Goal: Task Accomplishment & Management: Complete application form

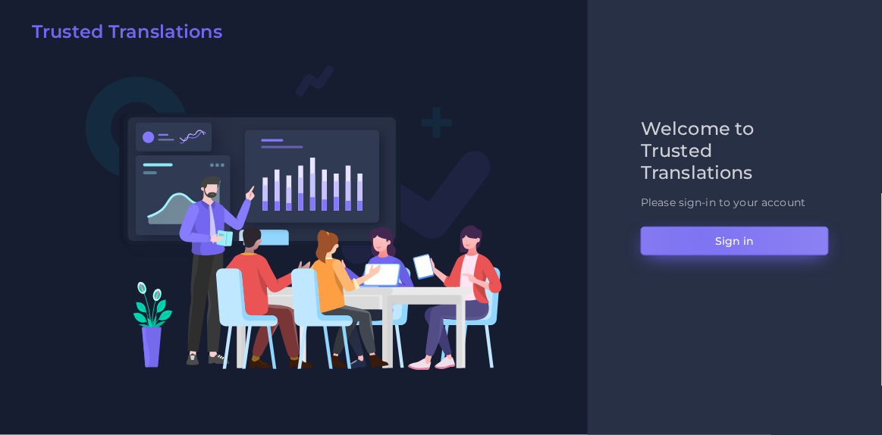
click at [700, 237] on button "Sign in" at bounding box center [735, 241] width 188 height 29
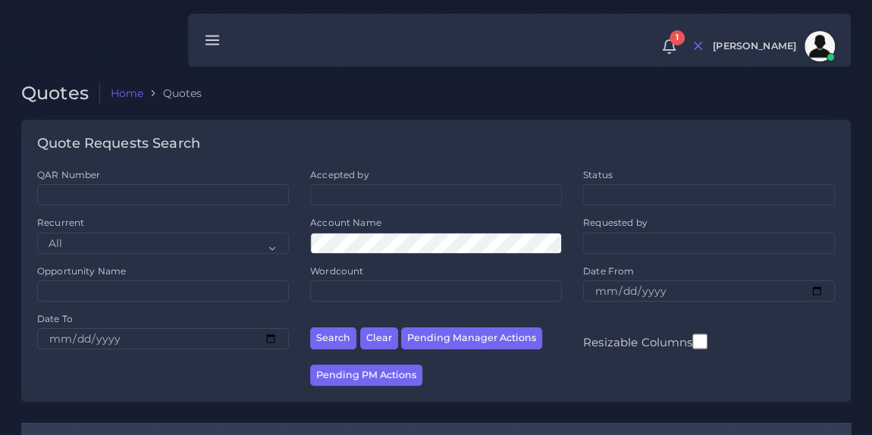
click at [61, 93] on h2 "Quotes" at bounding box center [60, 94] width 79 height 22
click at [68, 100] on h2 "Quotes" at bounding box center [60, 94] width 79 height 22
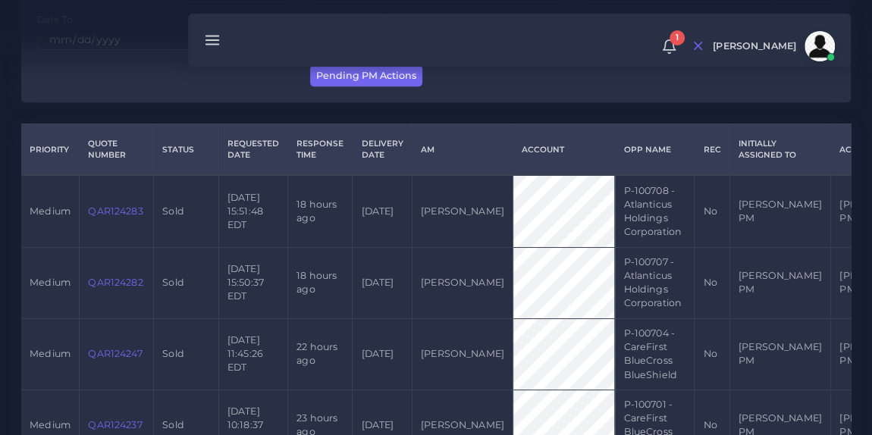
scroll to position [302, 0]
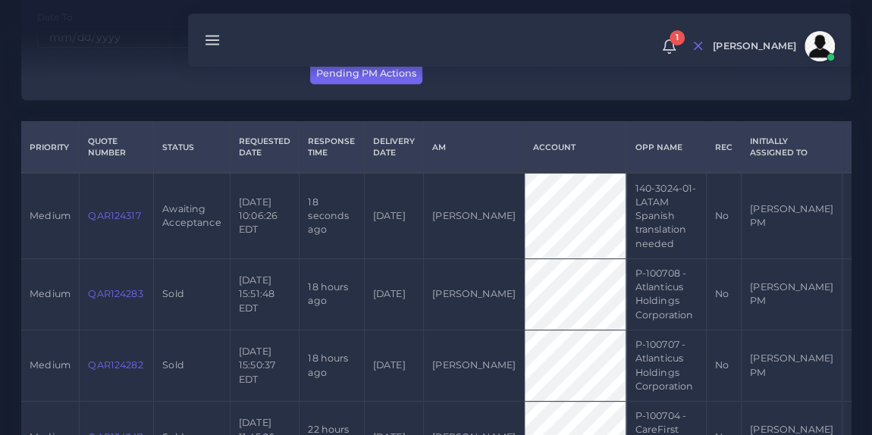
scroll to position [304, 0]
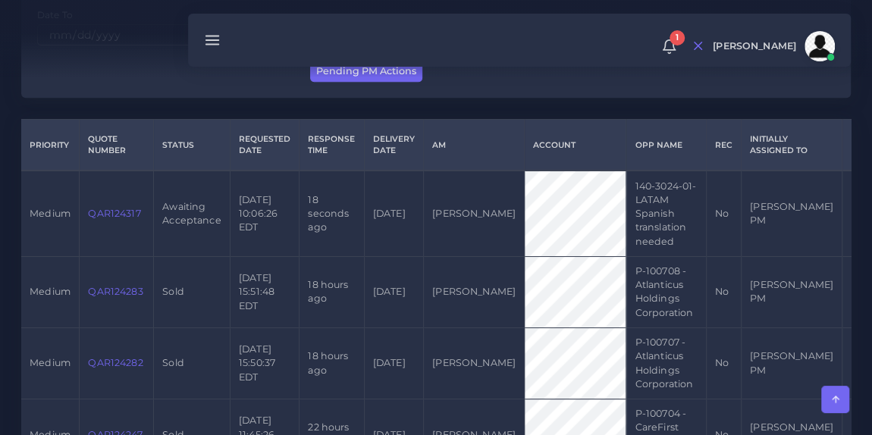
click at [111, 211] on link "QAR124317" at bounding box center [114, 213] width 52 height 11
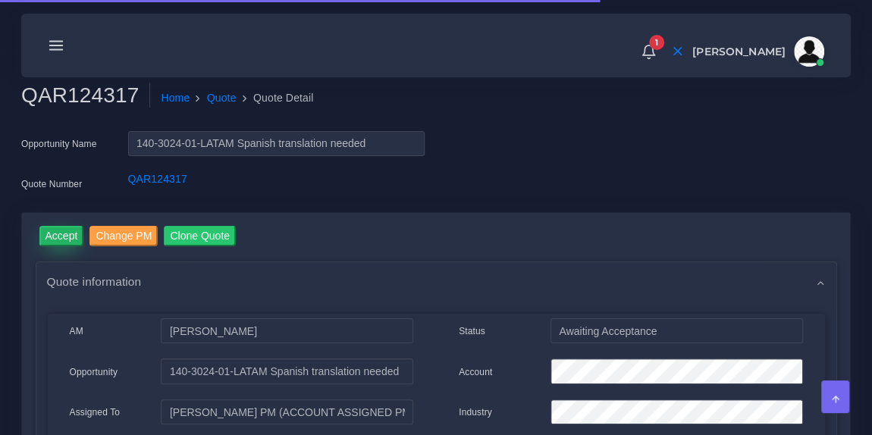
click at [55, 237] on input "Accept" at bounding box center [61, 236] width 45 height 20
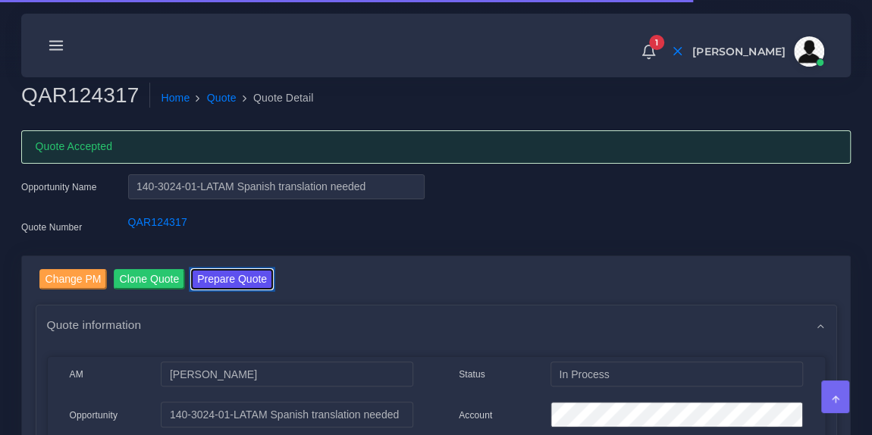
click at [234, 285] on button "Prepare Quote" at bounding box center [232, 279] width 82 height 20
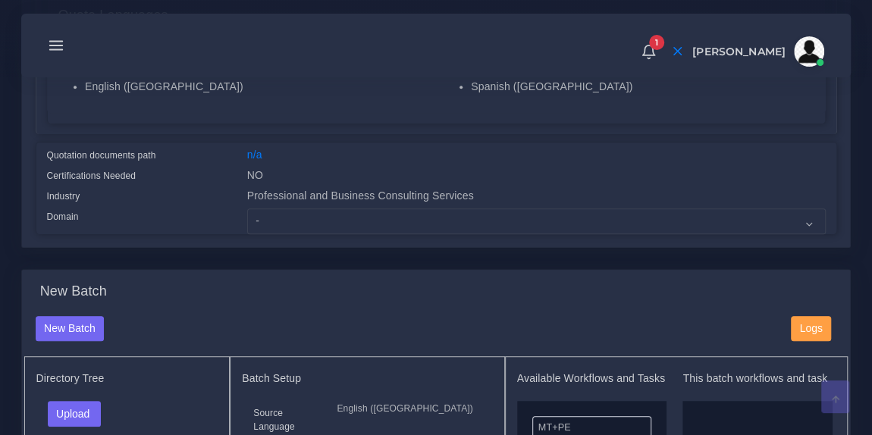
scroll to position [351, 0]
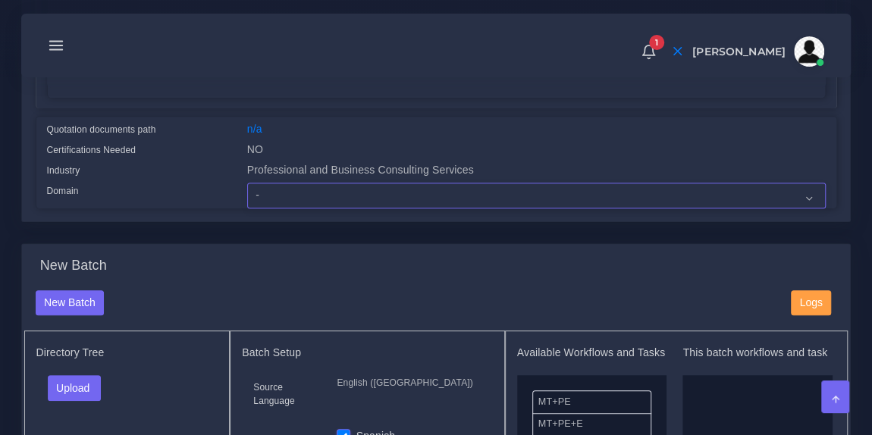
click at [315, 190] on select "- Advertising and Media Agriculture, Forestry and Fishing Architecture, Buildin…" at bounding box center [536, 196] width 578 height 26
click at [247, 183] on select "- Advertising and Media Agriculture, Forestry and Fishing Architecture, Buildin…" at bounding box center [536, 196] width 578 height 26
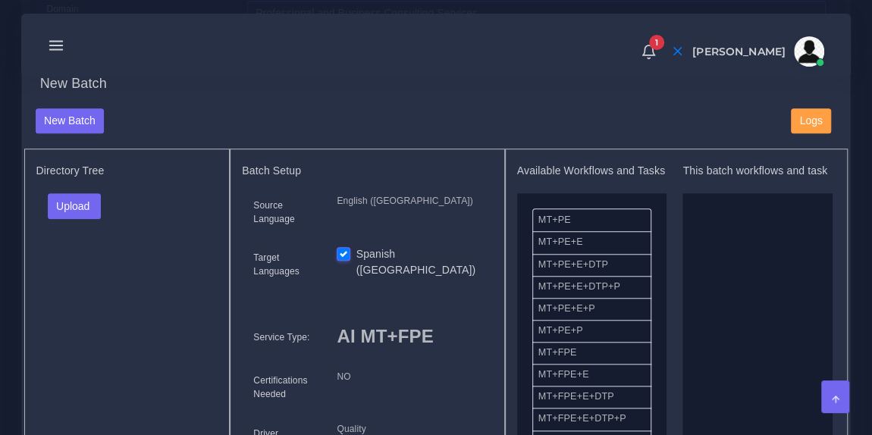
scroll to position [622, 0]
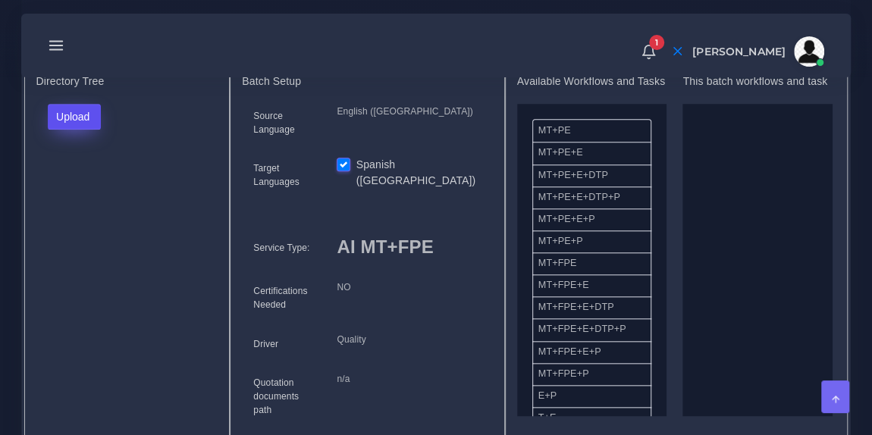
click at [94, 115] on button "Upload" at bounding box center [75, 117] width 54 height 26
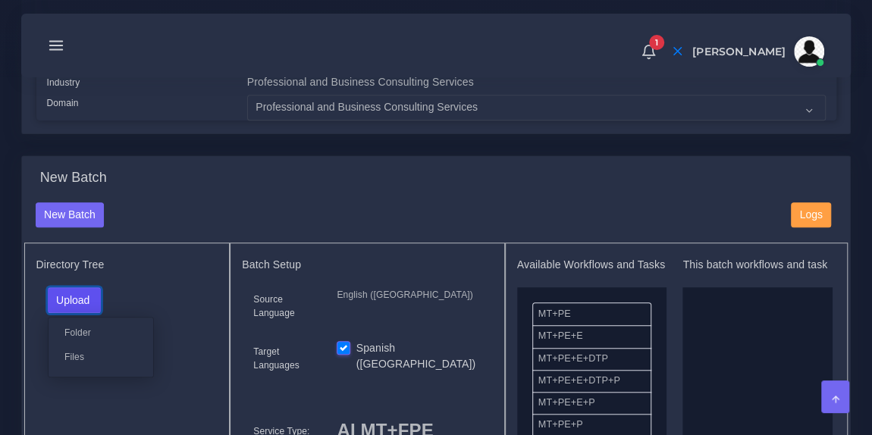
scroll to position [431, 0]
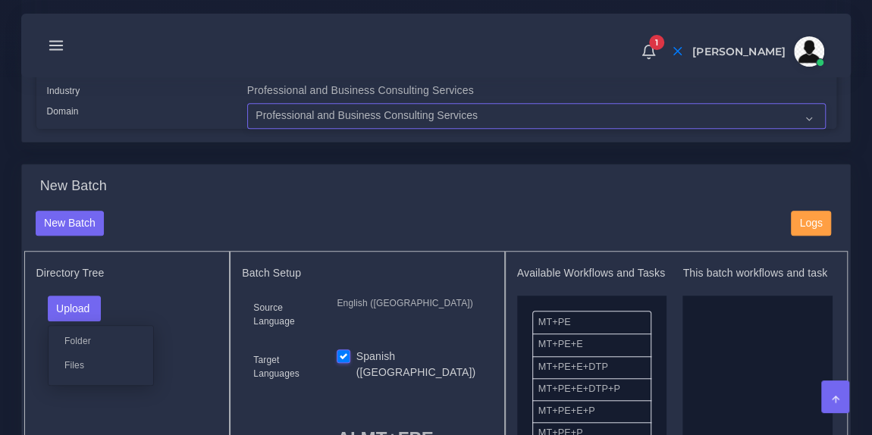
click at [363, 118] on select "- Advertising and Media Agriculture, Forestry and Fishing Architecture, Buildin…" at bounding box center [536, 116] width 578 height 26
select select "Industrial Manufacturing"
click at [247, 103] on select "- Advertising and Media Agriculture, Forestry and Fishing Architecture, Buildin…" at bounding box center [536, 116] width 578 height 26
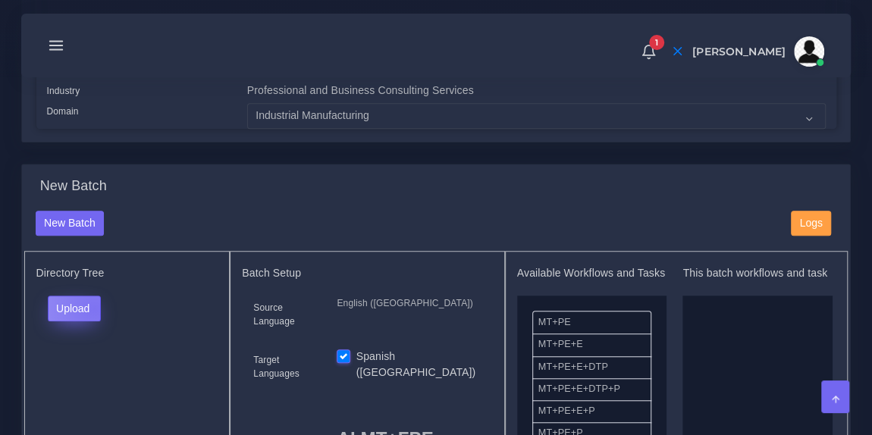
click at [93, 305] on button "Upload" at bounding box center [75, 309] width 54 height 26
click at [86, 364] on label "Files" at bounding box center [101, 365] width 105 height 19
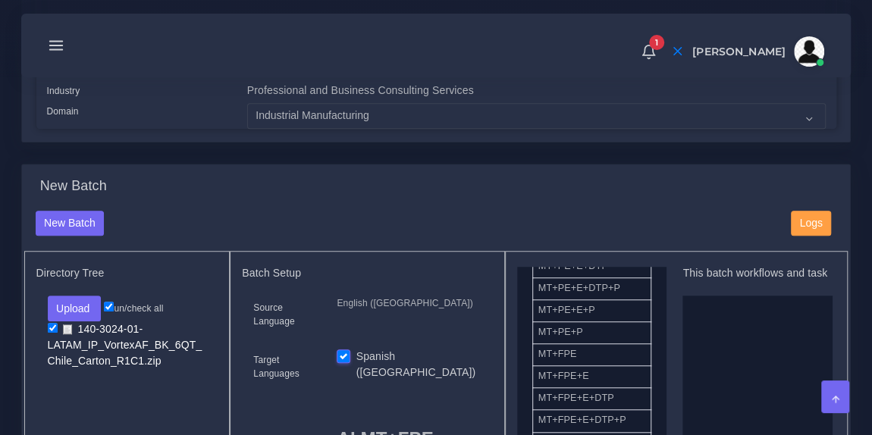
scroll to position [105, 0]
drag, startPoint x: 612, startPoint y: 359, endPoint x: 753, endPoint y: 374, distance: 142.6
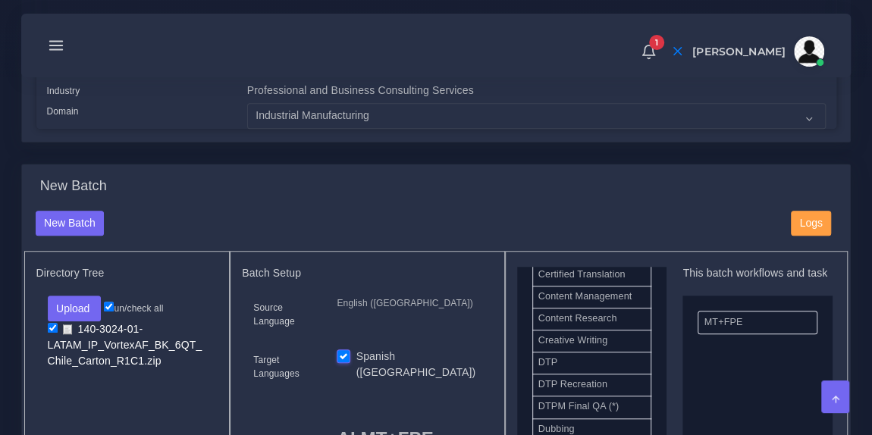
scroll to position [468, 0]
drag, startPoint x: 614, startPoint y: 361, endPoint x: 731, endPoint y: 374, distance: 117.5
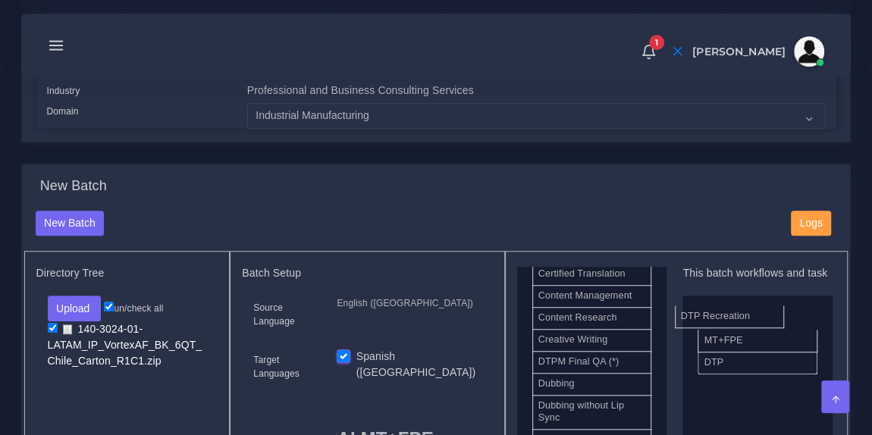
drag, startPoint x: 623, startPoint y: 362, endPoint x: 770, endPoint y: 310, distance: 155.8
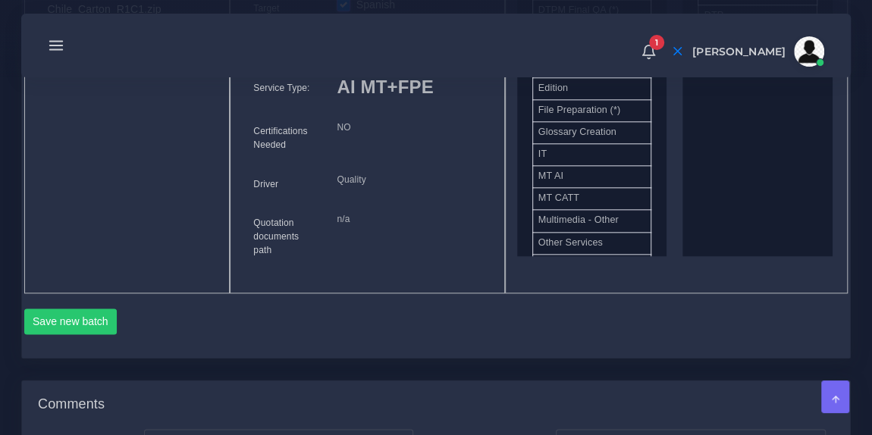
scroll to position [784, 0]
click at [103, 310] on button "Save new batch" at bounding box center [70, 320] width 93 height 26
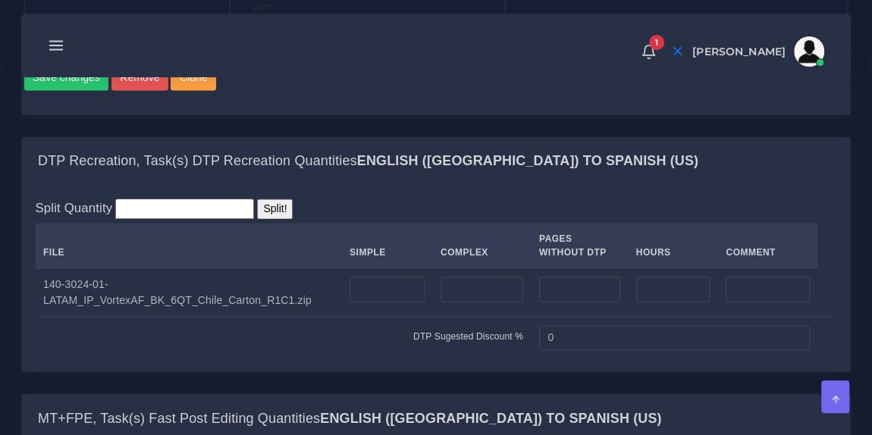
scroll to position [1014, 0]
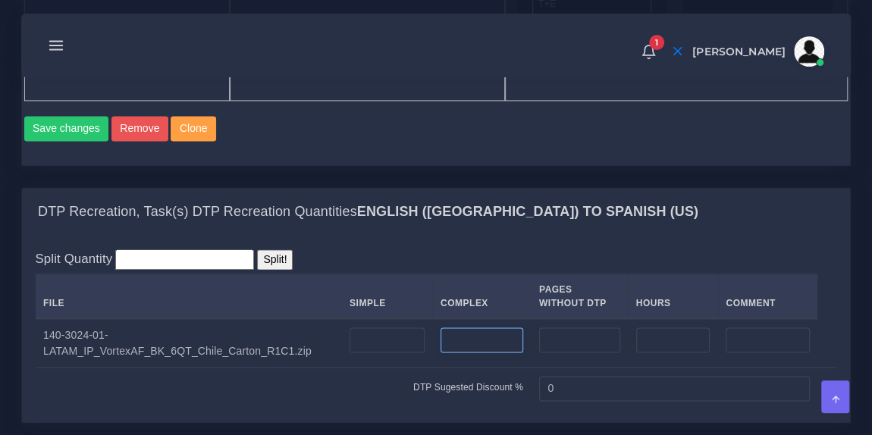
click at [450, 331] on input "number" at bounding box center [481, 340] width 83 height 26
type input "1"
click at [640, 334] on input "number" at bounding box center [673, 340] width 74 height 26
type input "0.25"
click at [449, 330] on input "1" at bounding box center [481, 340] width 83 height 26
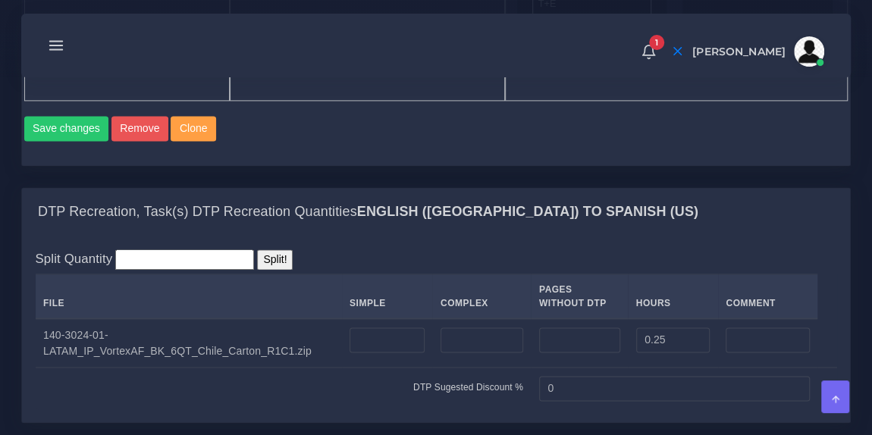
click at [448, 221] on div "DTP Recreation, Task(s) DTP Recreation Quantities English ([GEOGRAPHIC_DATA]) T…" at bounding box center [436, 212] width 828 height 49
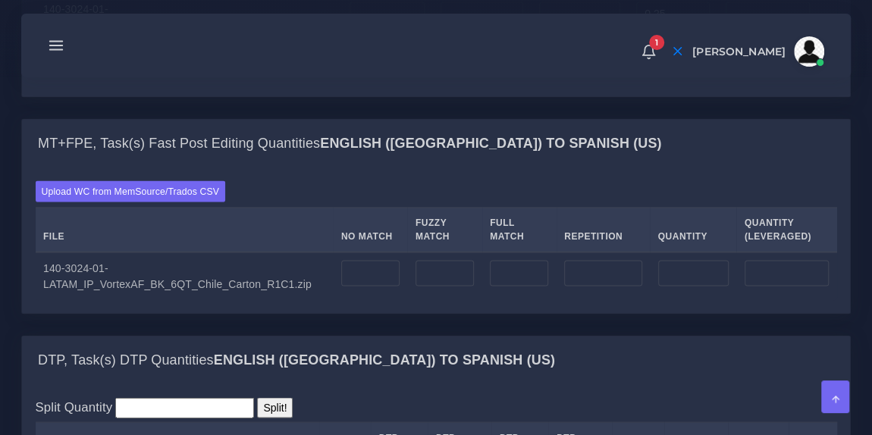
scroll to position [1357, 0]
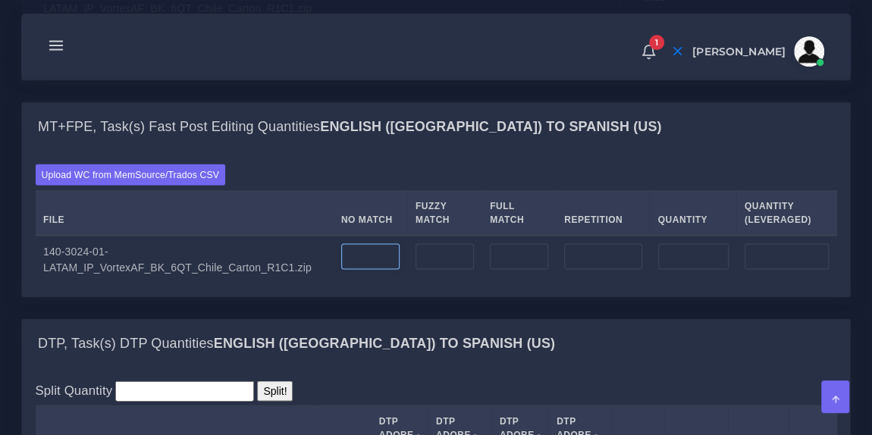
click at [346, 249] on input "number" at bounding box center [370, 256] width 58 height 26
type input "3056"
click at [584, 246] on input "number" at bounding box center [602, 256] width 77 height 26
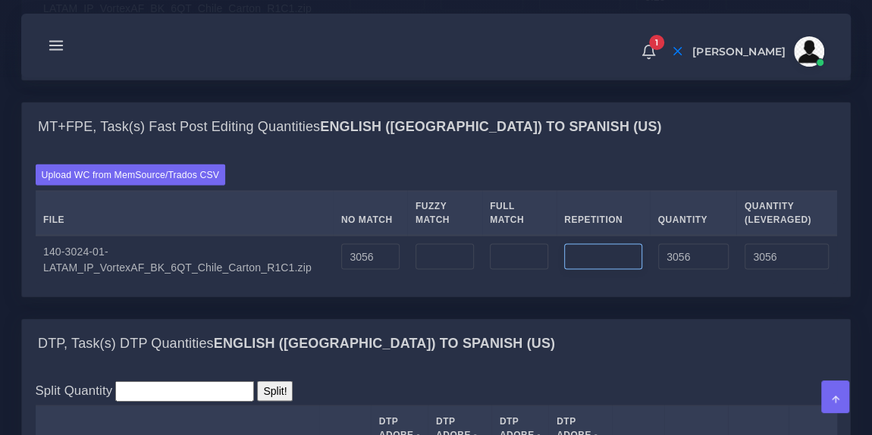
paste input "463"
type input "463"
type input "3519"
type input "3171"
click at [545, 164] on div "Upload WC from MemSource/Trados CSV File No Match Fuzzy Match Full Match Repeti…" at bounding box center [436, 223] width 801 height 119
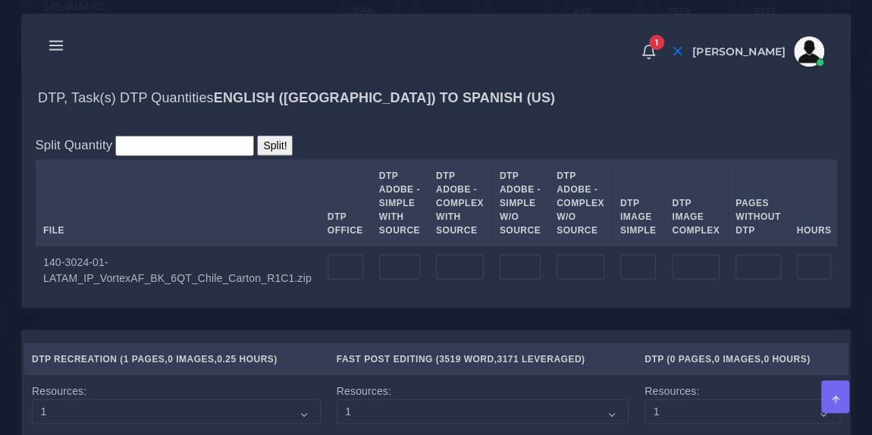
scroll to position [1606, 0]
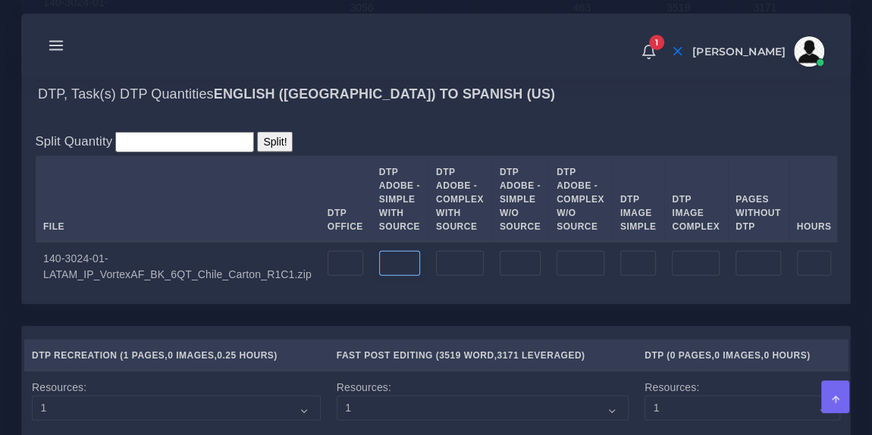
click at [379, 268] on input "number" at bounding box center [399, 264] width 41 height 26
type input "28"
click at [436, 268] on input "number" at bounding box center [460, 264] width 48 height 26
type input "1"
click at [451, 105] on div "DTP, Task(s) DTP Quantities English (US) TO Spanish (US)" at bounding box center [436, 94] width 828 height 49
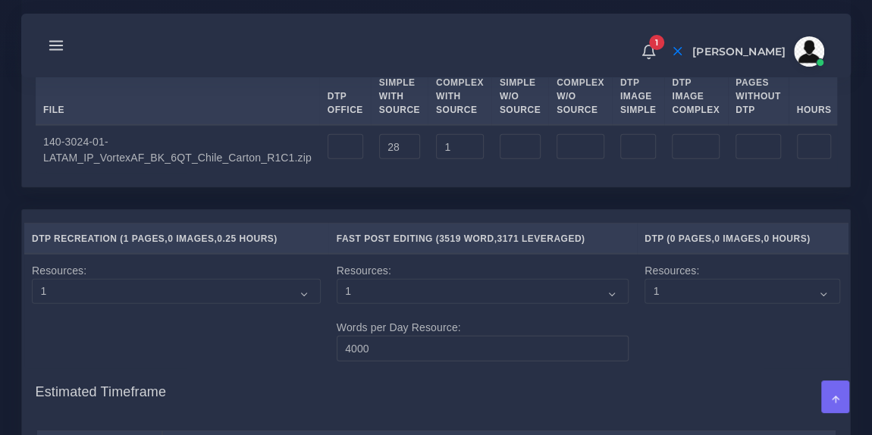
scroll to position [1712, 0]
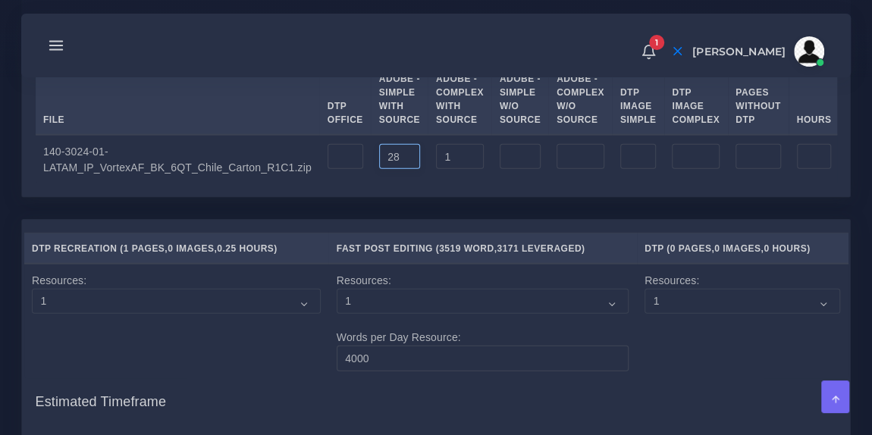
click at [379, 164] on input "28" at bounding box center [399, 157] width 41 height 26
type input "18"
click at [436, 158] on input "1" at bounding box center [460, 157] width 48 height 26
type input "11"
click at [265, 114] on th "File" at bounding box center [178, 93] width 284 height 86
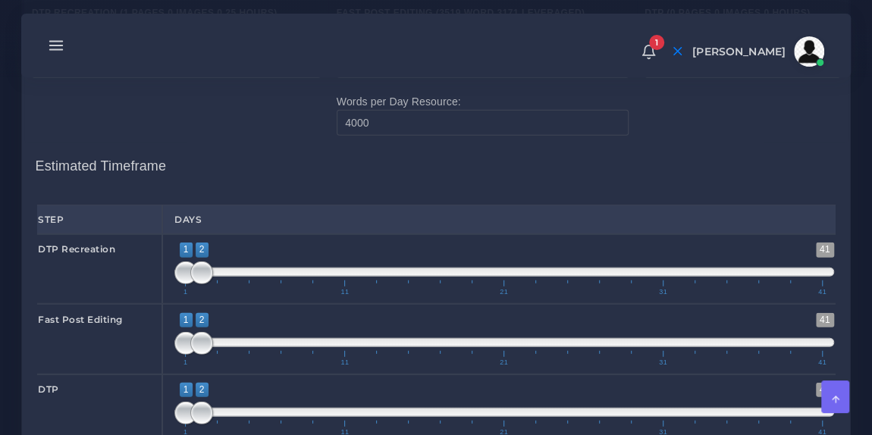
scroll to position [1985, 0]
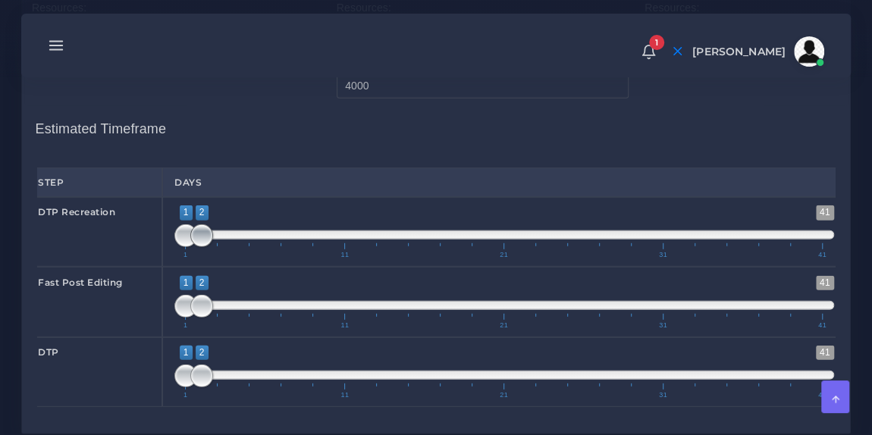
type input "1;1"
drag, startPoint x: 204, startPoint y: 246, endPoint x: 186, endPoint y: 247, distance: 17.5
click at [186, 247] on span at bounding box center [185, 235] width 23 height 23
click at [198, 318] on span at bounding box center [201, 306] width 23 height 23
type input "1;3"
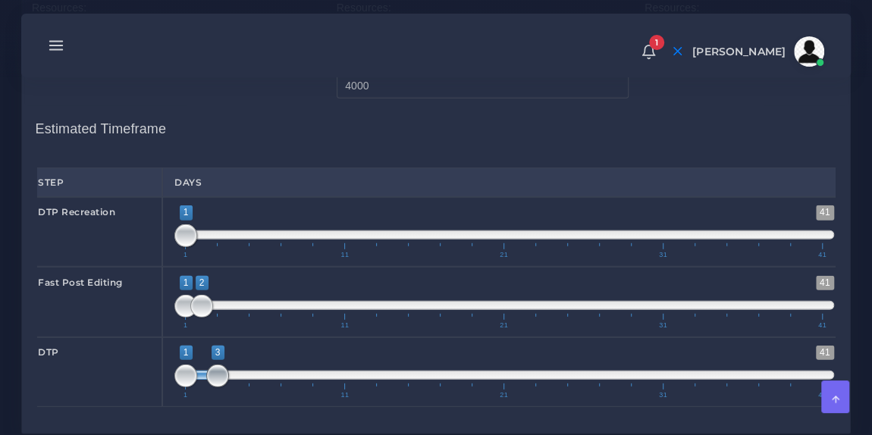
drag, startPoint x: 202, startPoint y: 387, endPoint x: 214, endPoint y: 390, distance: 11.6
click at [214, 387] on span at bounding box center [217, 376] width 23 height 23
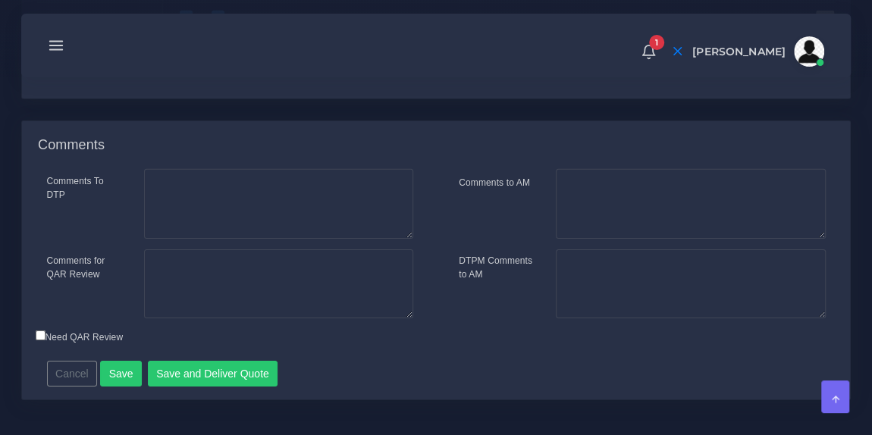
scroll to position [2353, 0]
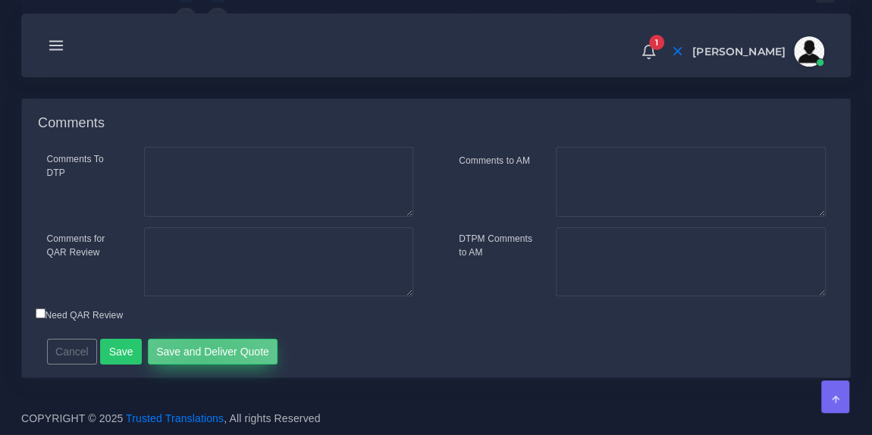
click at [197, 356] on button "Save and Deliver Quote" at bounding box center [213, 352] width 130 height 26
